Goal: Information Seeking & Learning: Find specific fact

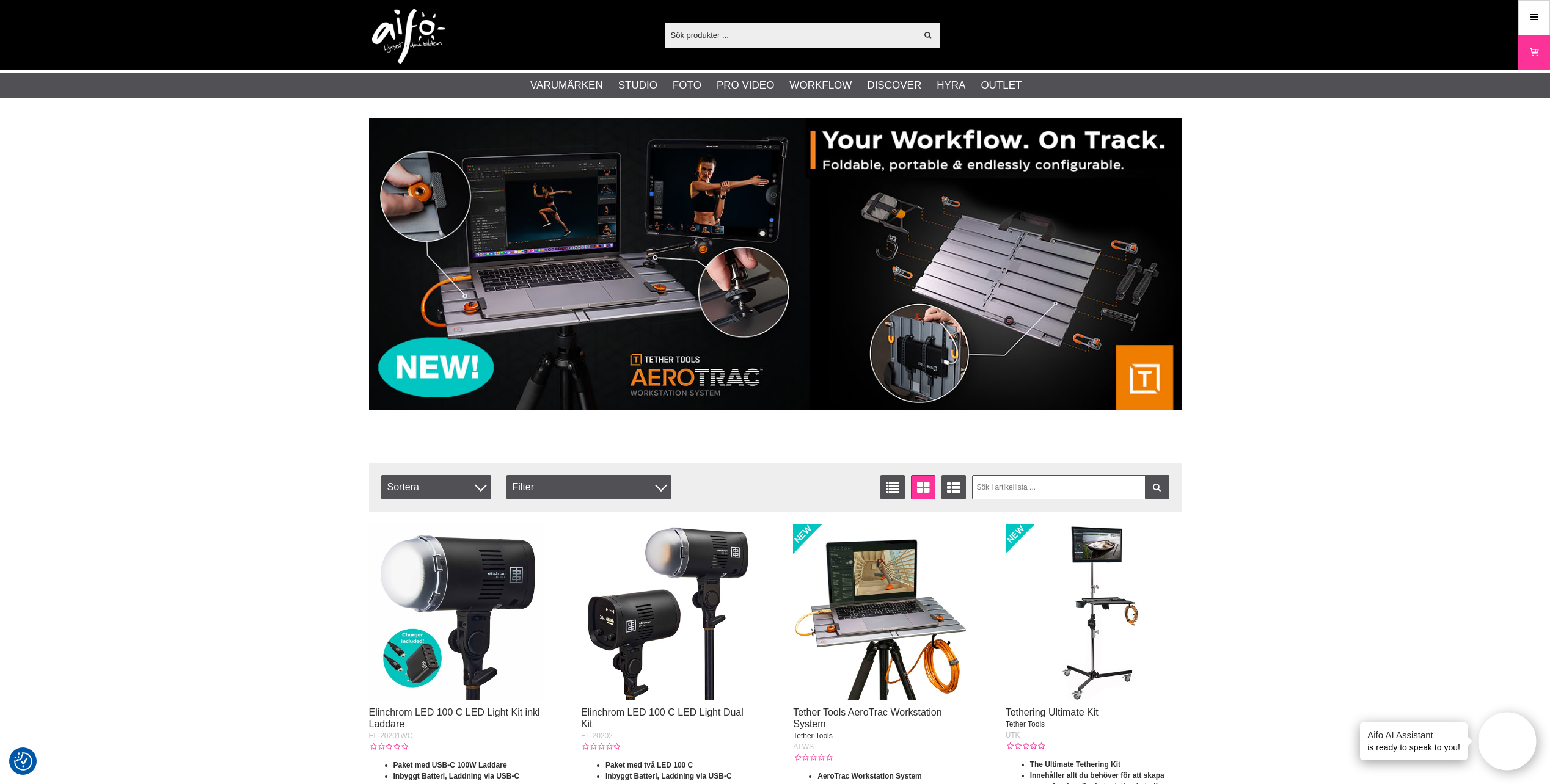
click at [744, 47] on div "Visa alla" at bounding box center [802, 35] width 275 height 25
click at [737, 30] on input "text" at bounding box center [791, 35] width 252 height 19
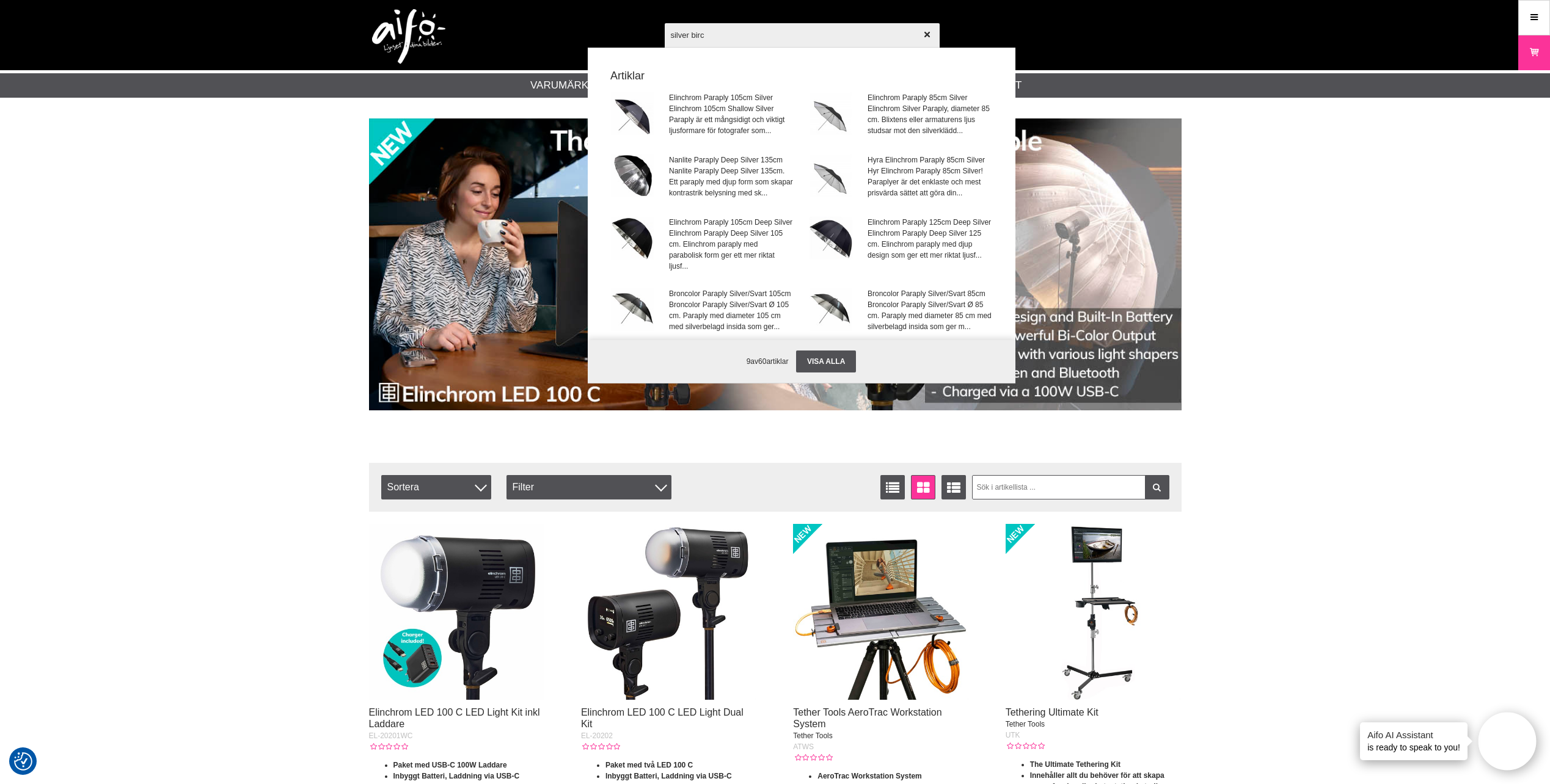
type input "silver birch"
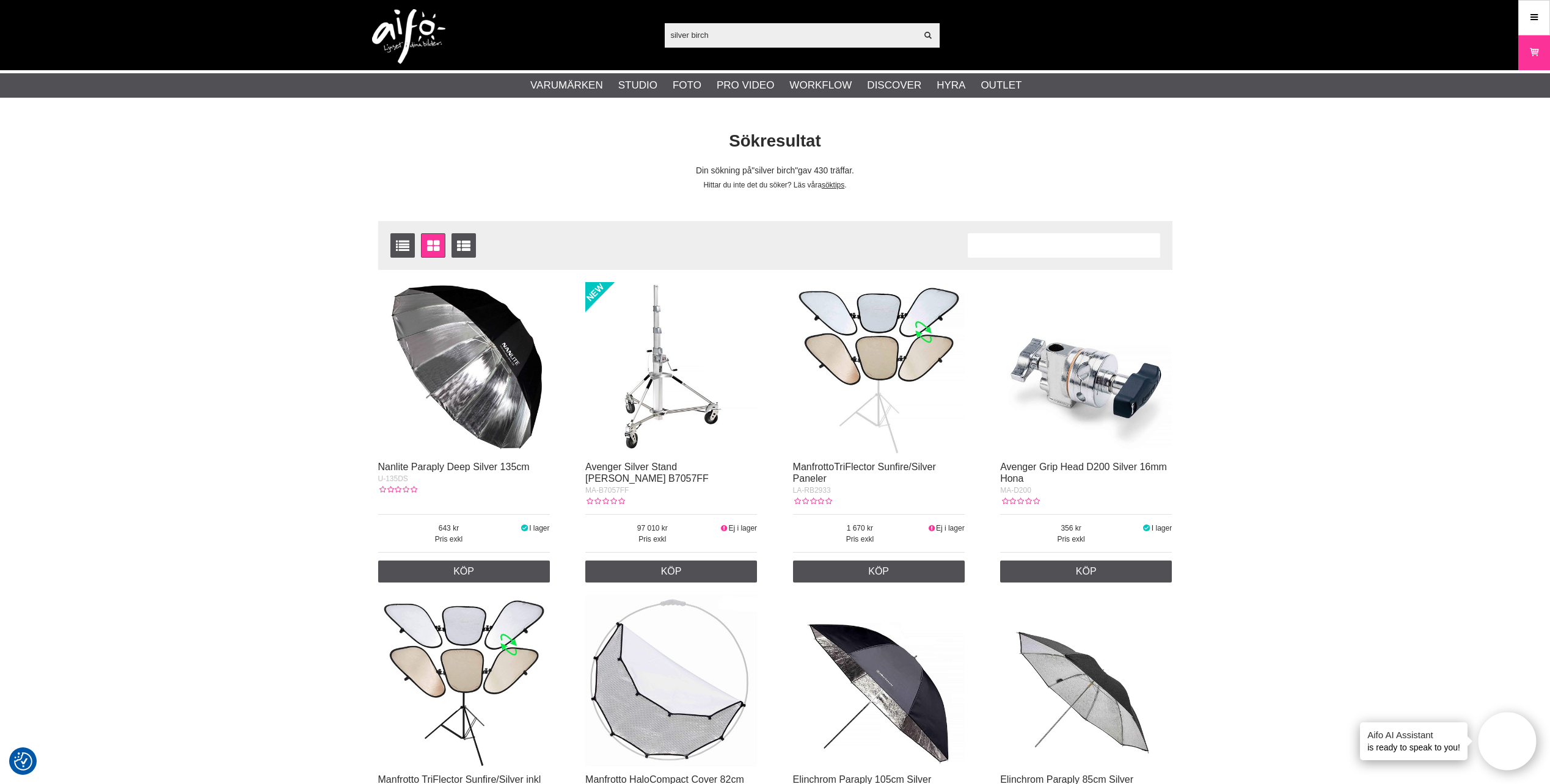
drag, startPoint x: 691, startPoint y: 34, endPoint x: 650, endPoint y: 38, distance: 41.2
click at [650, 38] on div "silver birch Visa alla Artiklar Kategorier av artiklar Din sökning på gav inga …" at bounding box center [775, 35] width 831 height 70
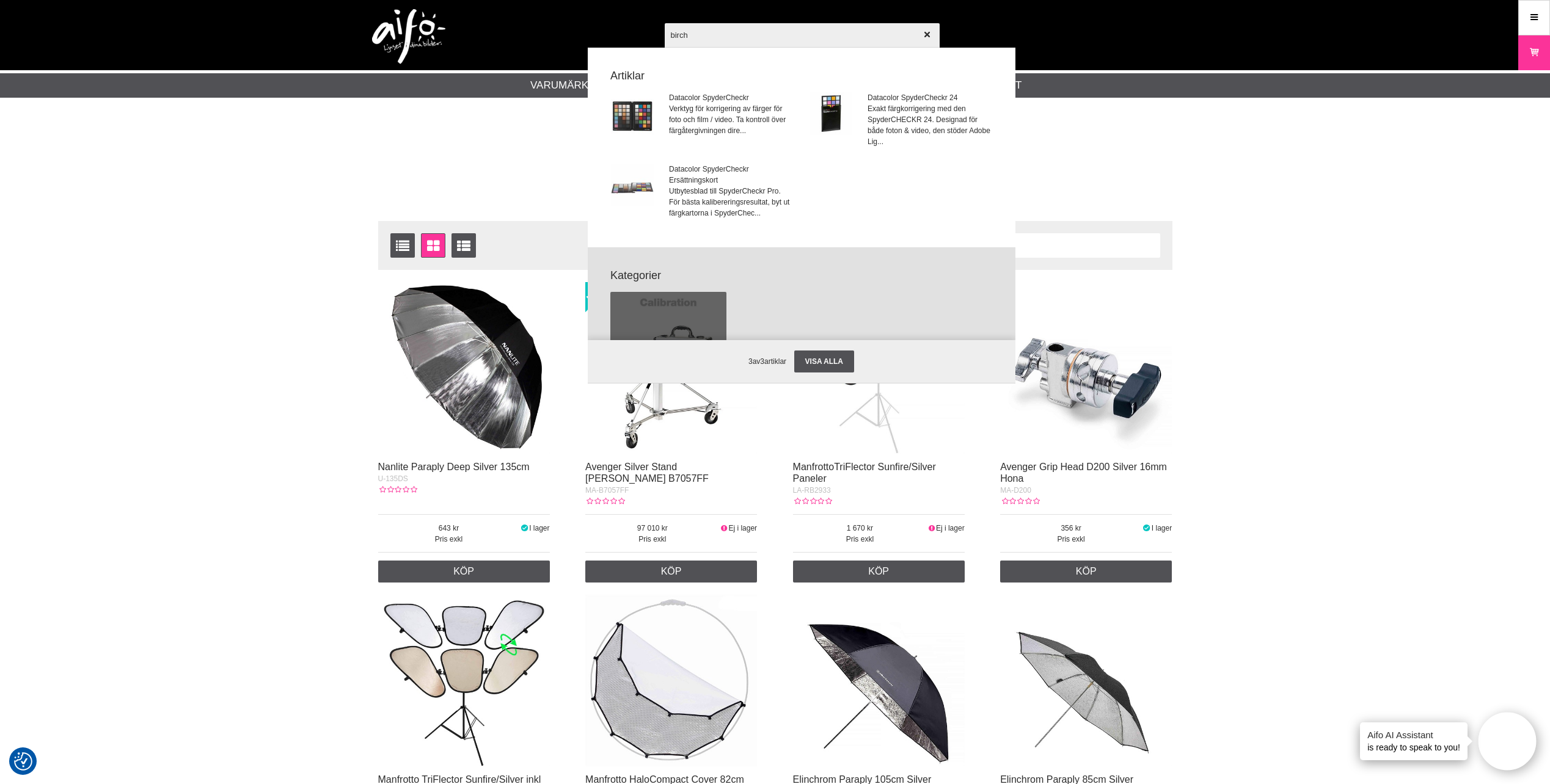
click at [709, 35] on input "birch" at bounding box center [802, 35] width 275 height 42
type input "birch"
click at [209, 273] on div at bounding box center [775, 392] width 1550 height 784
